Goal: Information Seeking & Learning: Learn about a topic

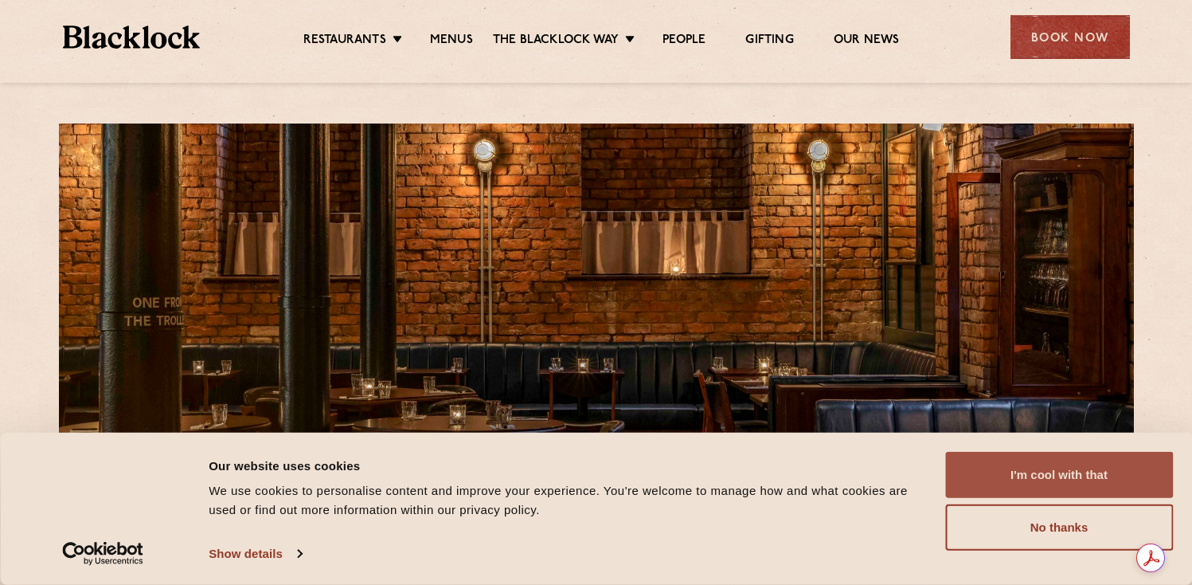
click at [1061, 486] on button "I'm cool with that" at bounding box center [1059, 475] width 228 height 46
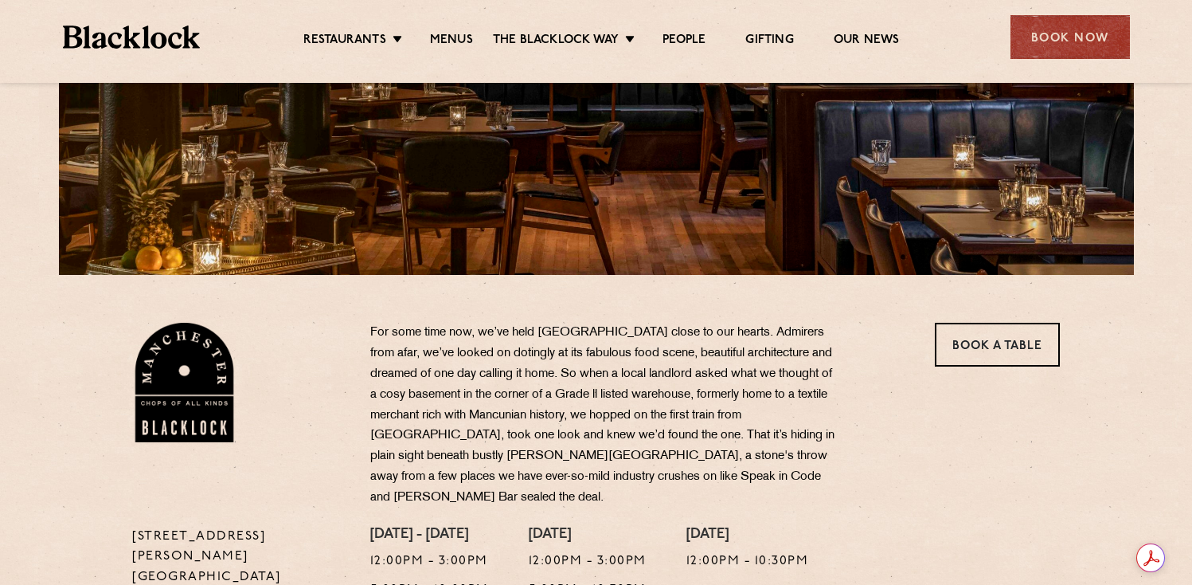
scroll to position [108, 0]
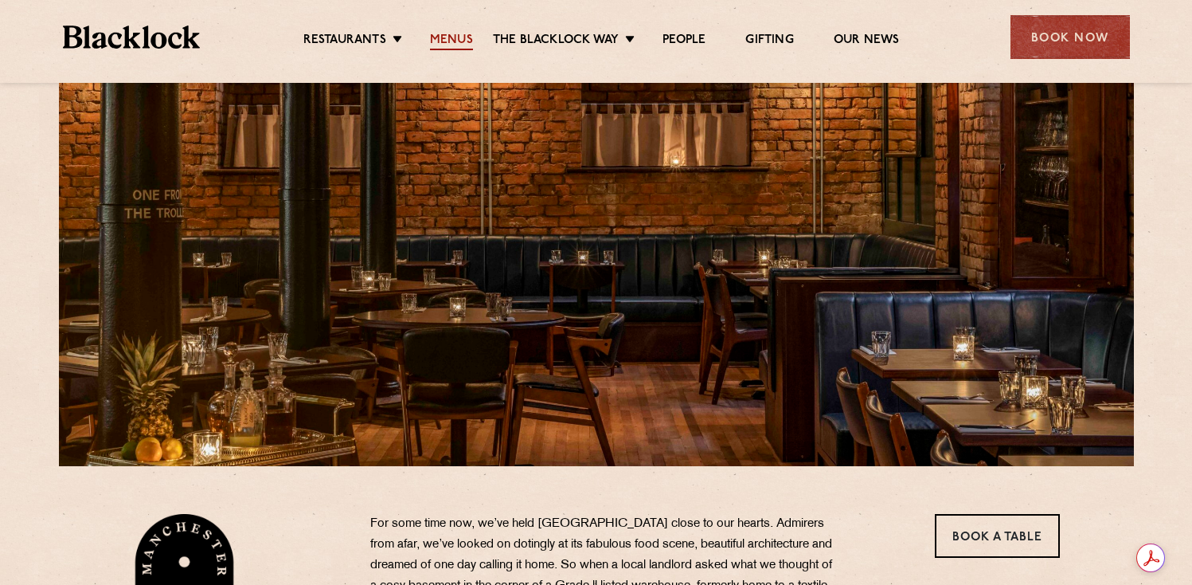
click at [455, 41] on link "Menus" at bounding box center [451, 42] width 43 height 18
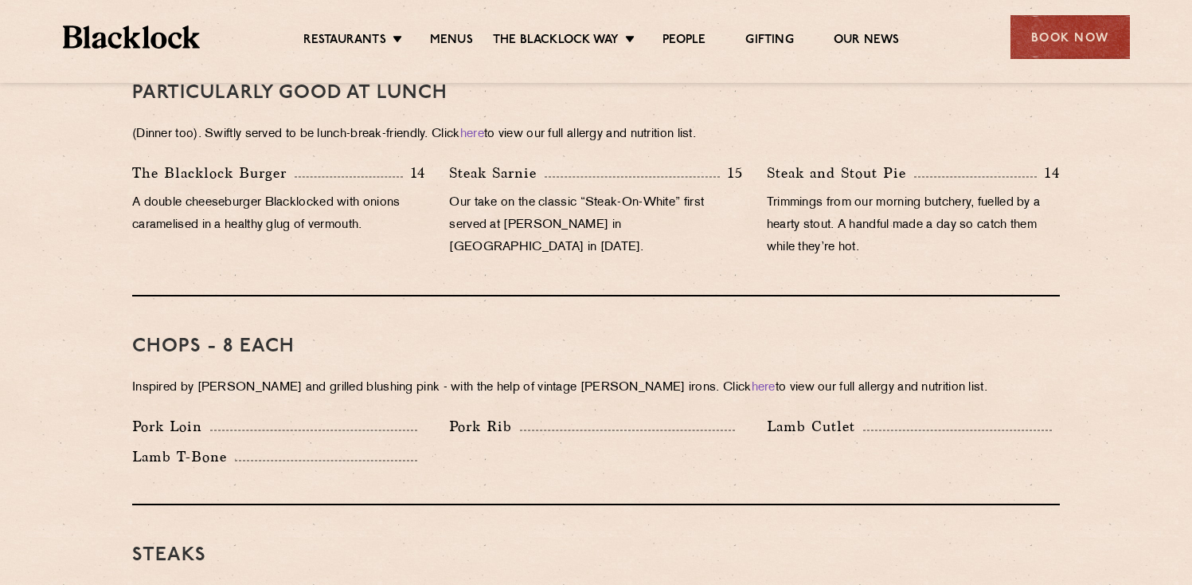
scroll to position [1076, 0]
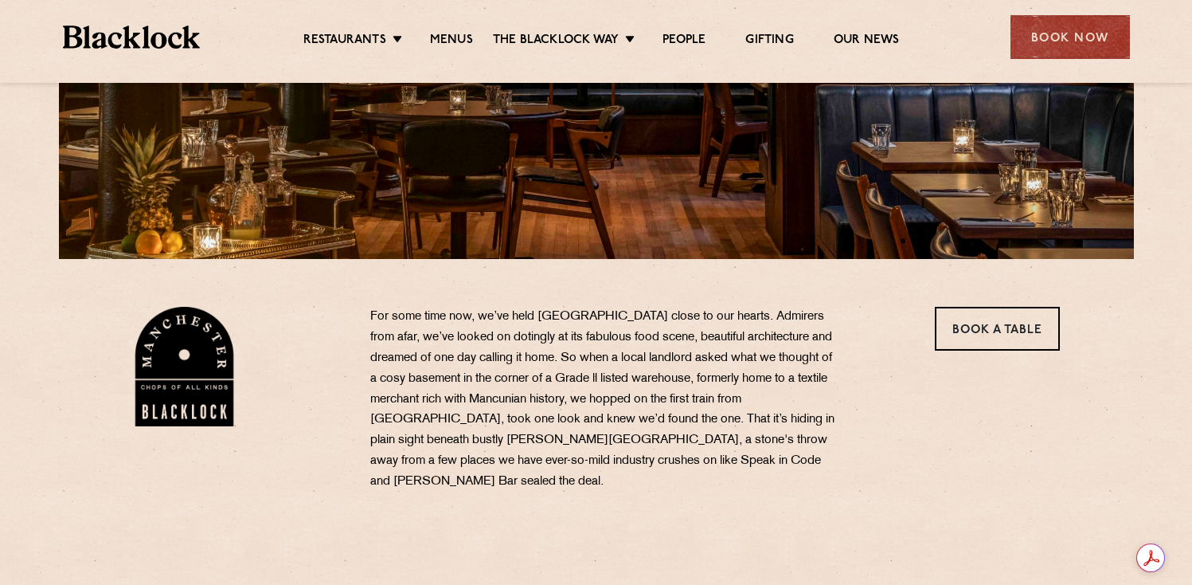
scroll to position [326, 0]
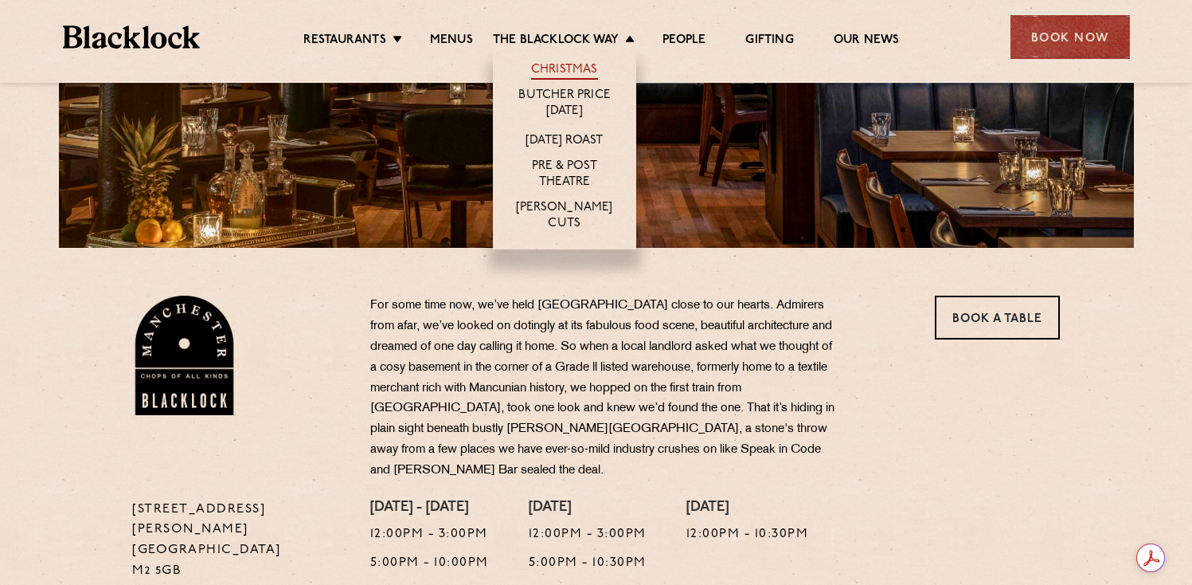
click at [557, 64] on link "Christmas" at bounding box center [564, 71] width 67 height 18
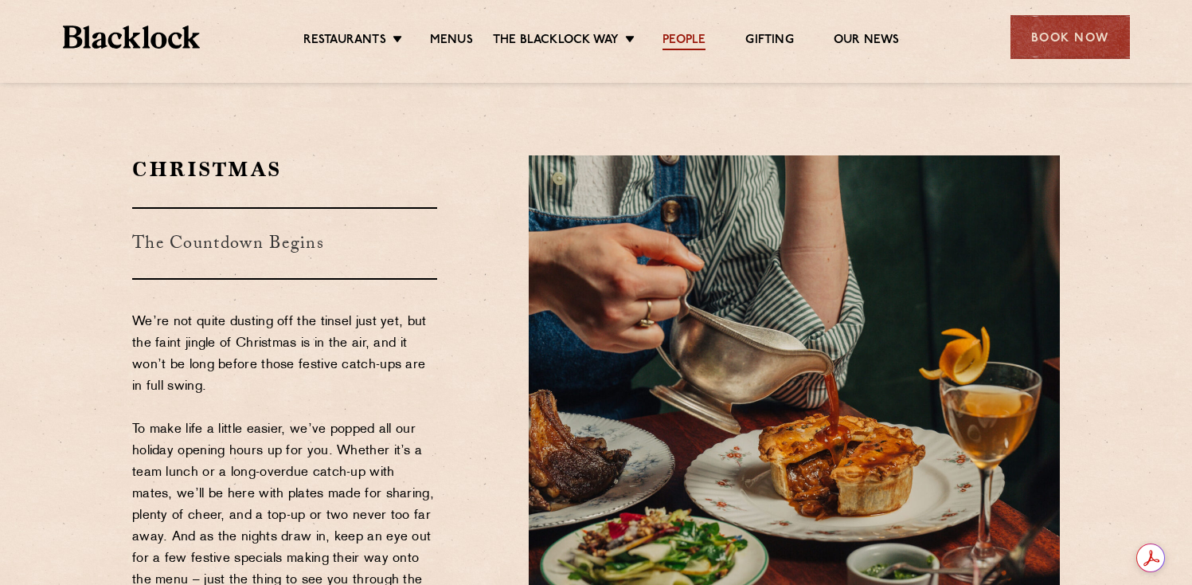
click at [686, 34] on link "People" at bounding box center [684, 42] width 43 height 18
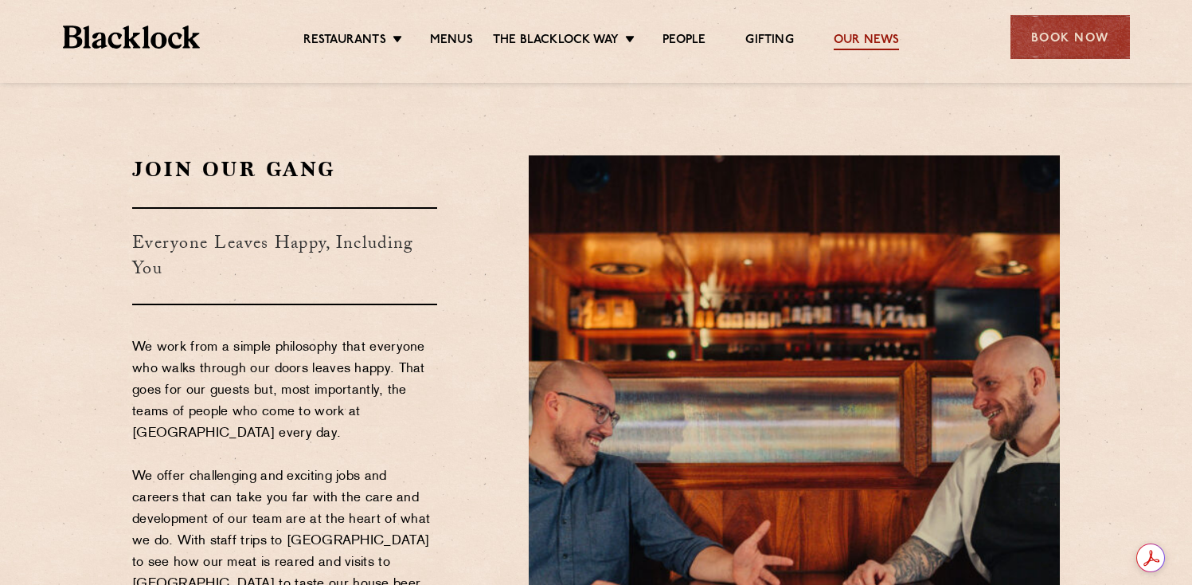
click at [858, 41] on link "Our News" at bounding box center [867, 42] width 66 height 18
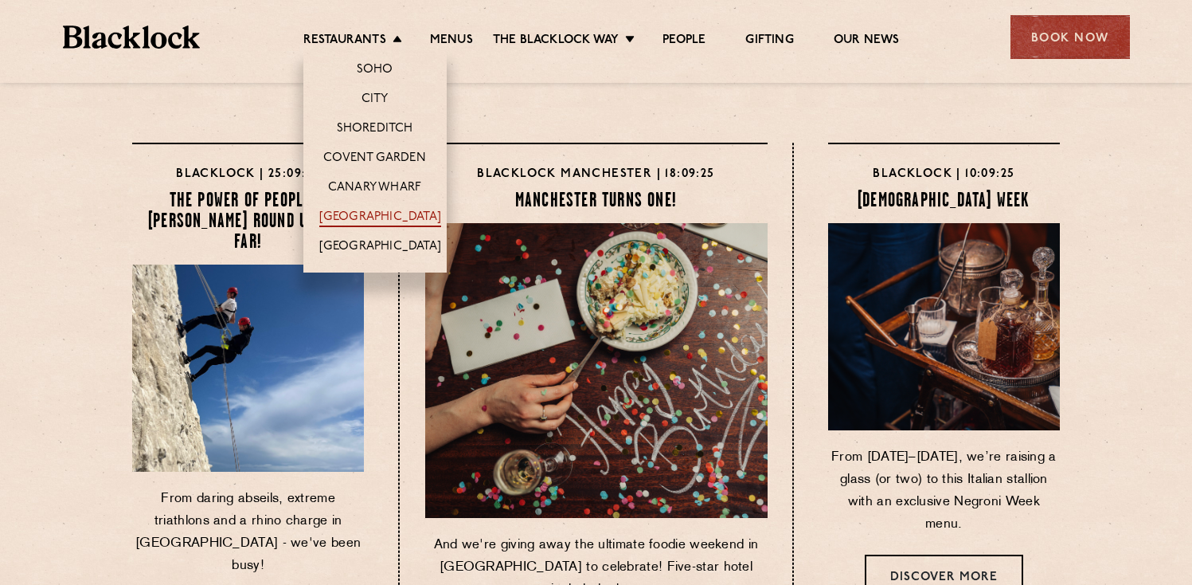
click at [357, 217] on link "[GEOGRAPHIC_DATA]" at bounding box center [380, 218] width 122 height 18
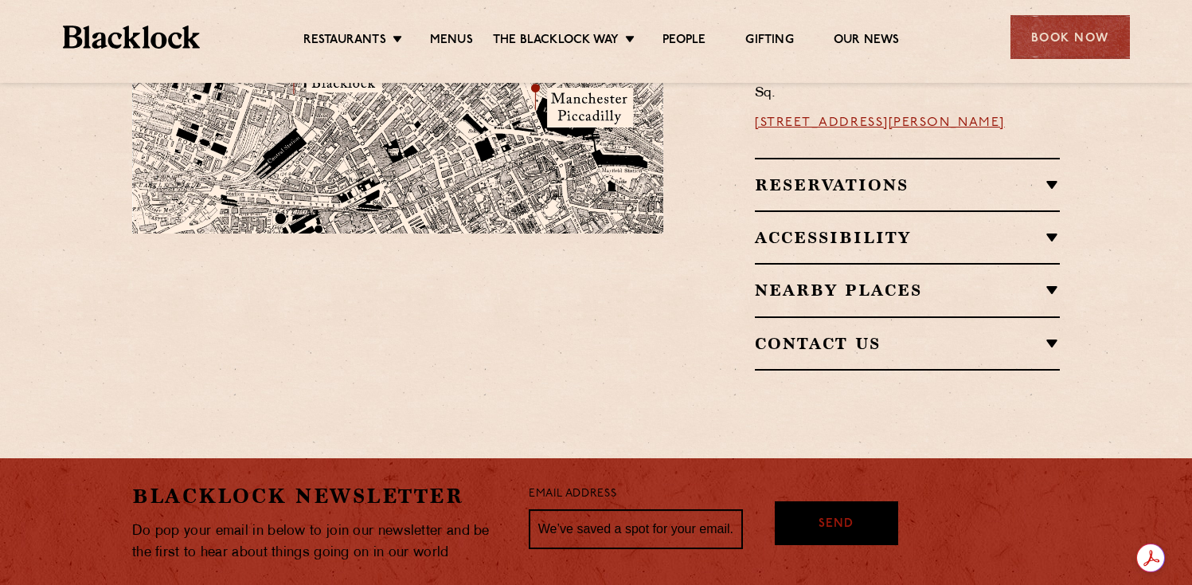
scroll to position [955, 0]
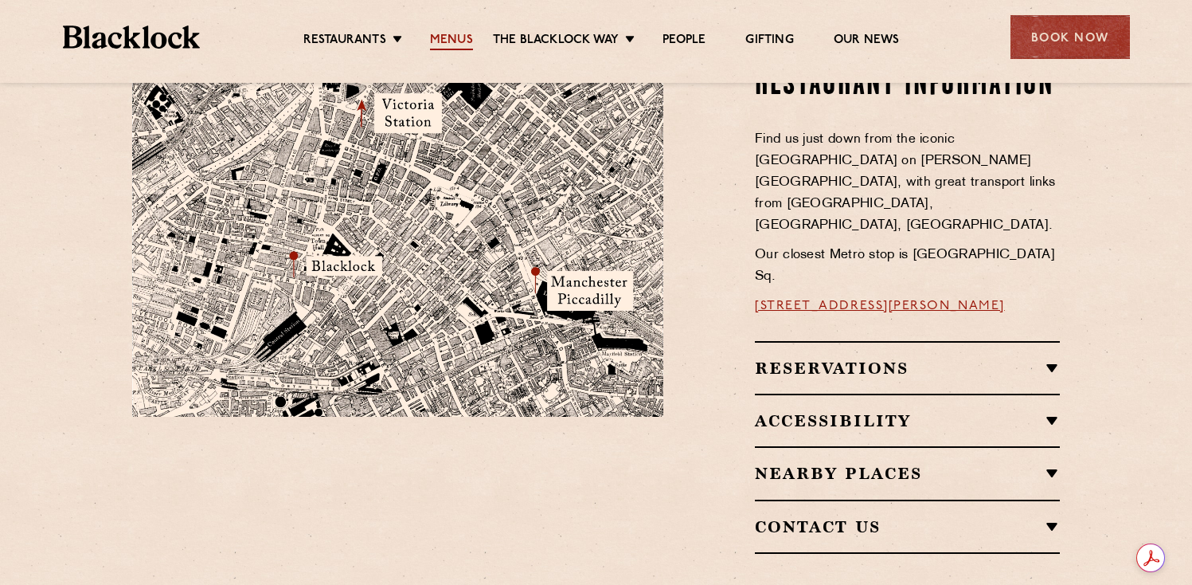
click at [467, 35] on link "Menus" at bounding box center [451, 42] width 43 height 18
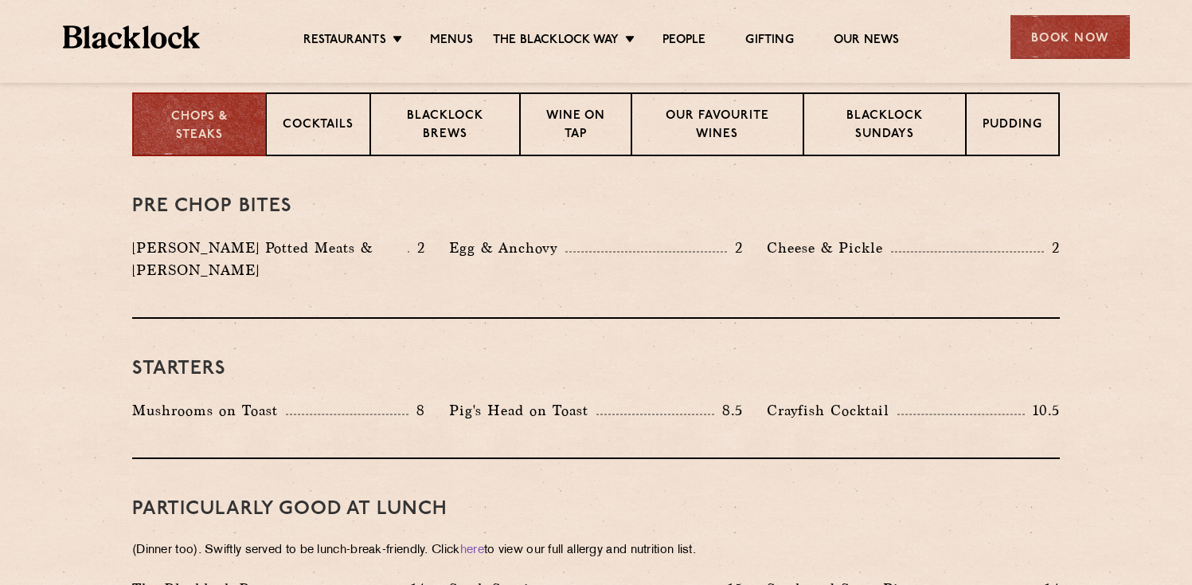
scroll to position [636, 0]
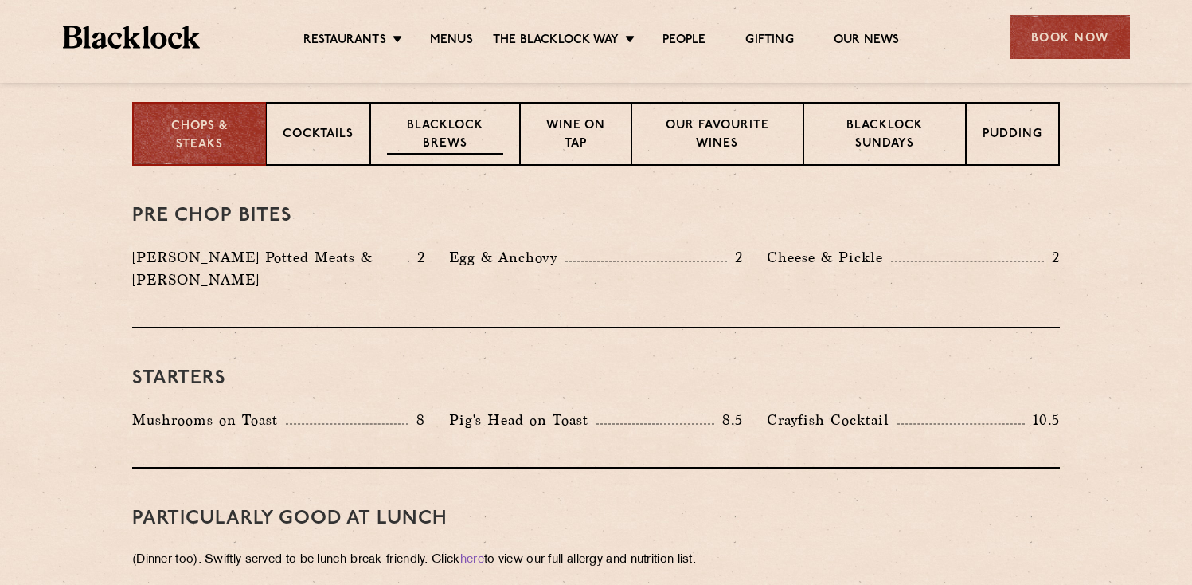
click at [398, 127] on p "Blacklock Brews" at bounding box center [445, 135] width 116 height 37
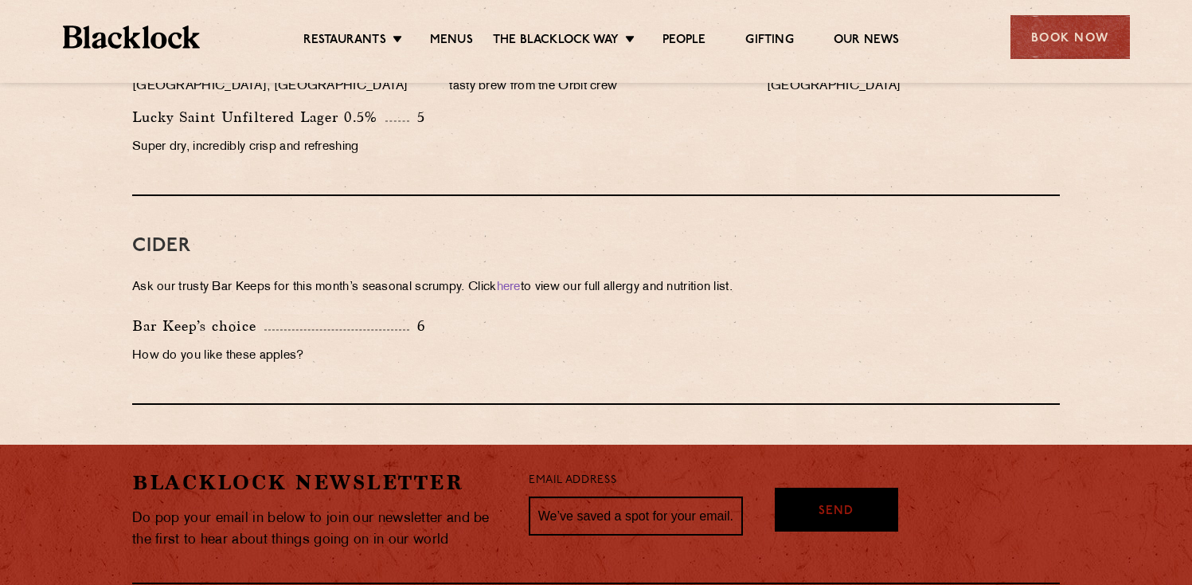
scroll to position [1471, 0]
